Goal: Task Accomplishment & Management: Manage account settings

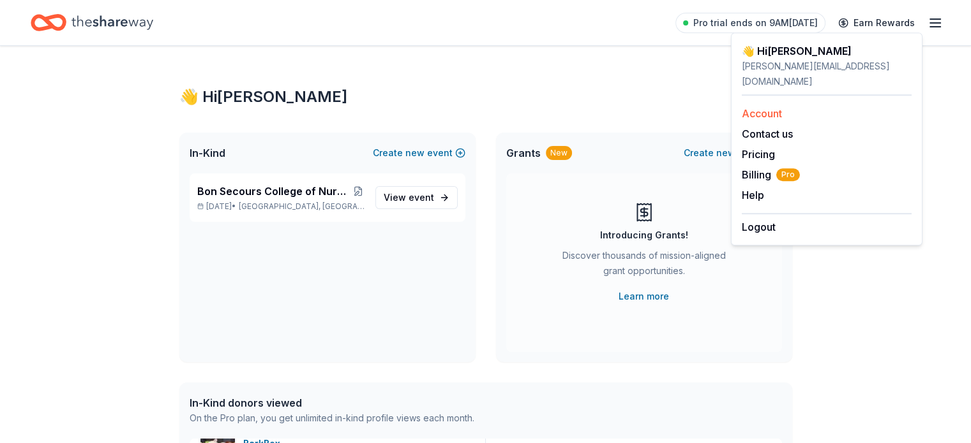
click at [756, 107] on link "Account" at bounding box center [761, 113] width 40 height 13
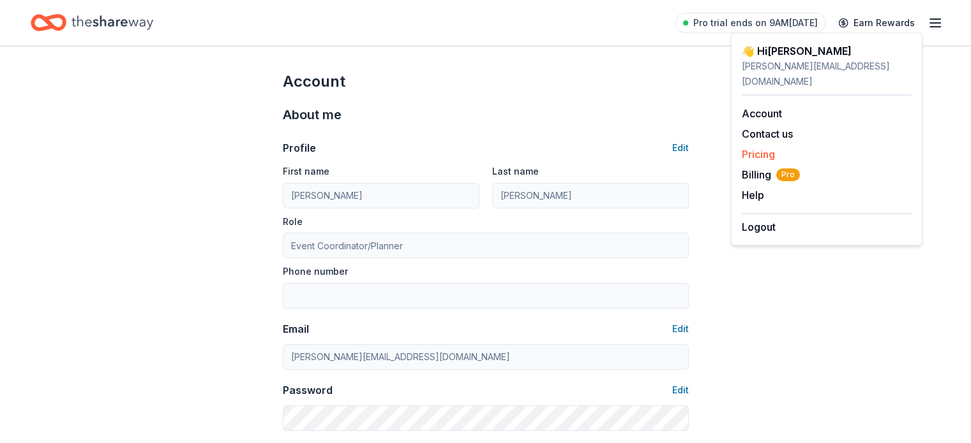
click at [764, 148] on link "Pricing" at bounding box center [757, 154] width 33 height 13
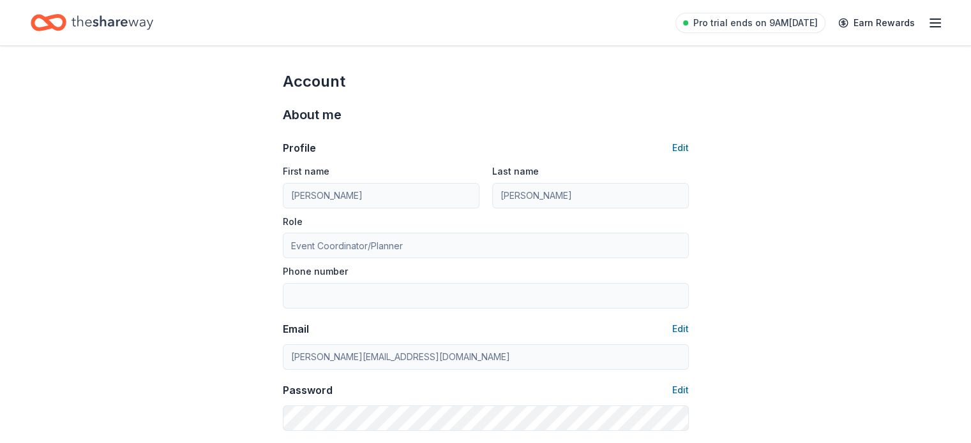
click at [930, 19] on line "button" at bounding box center [935, 19] width 10 height 0
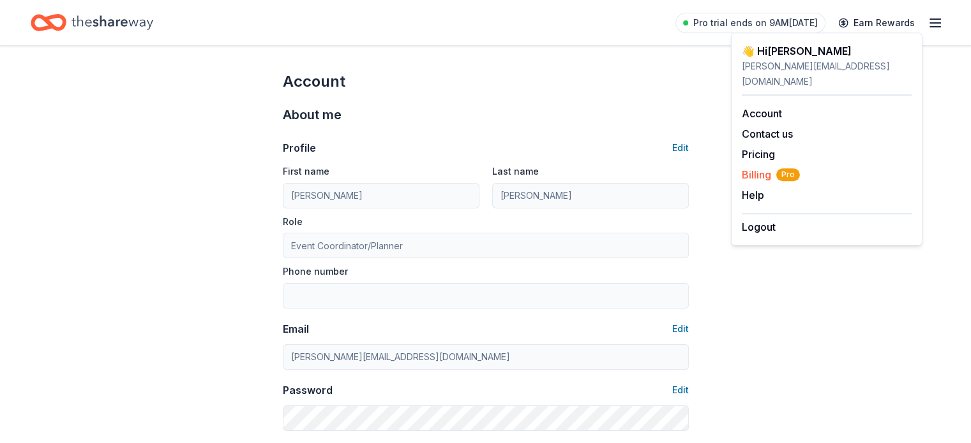
click at [754, 167] on span "Billing Pro" at bounding box center [770, 174] width 58 height 15
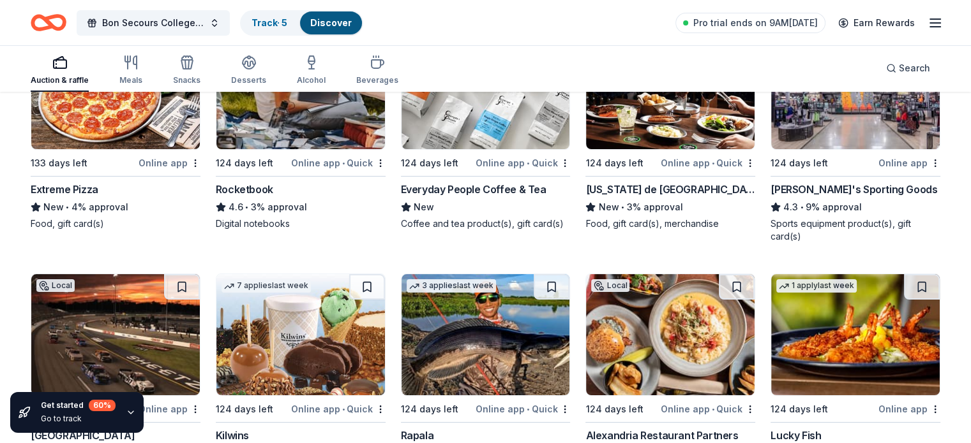
scroll to position [5214, 0]
